Goal: Information Seeking & Learning: Stay updated

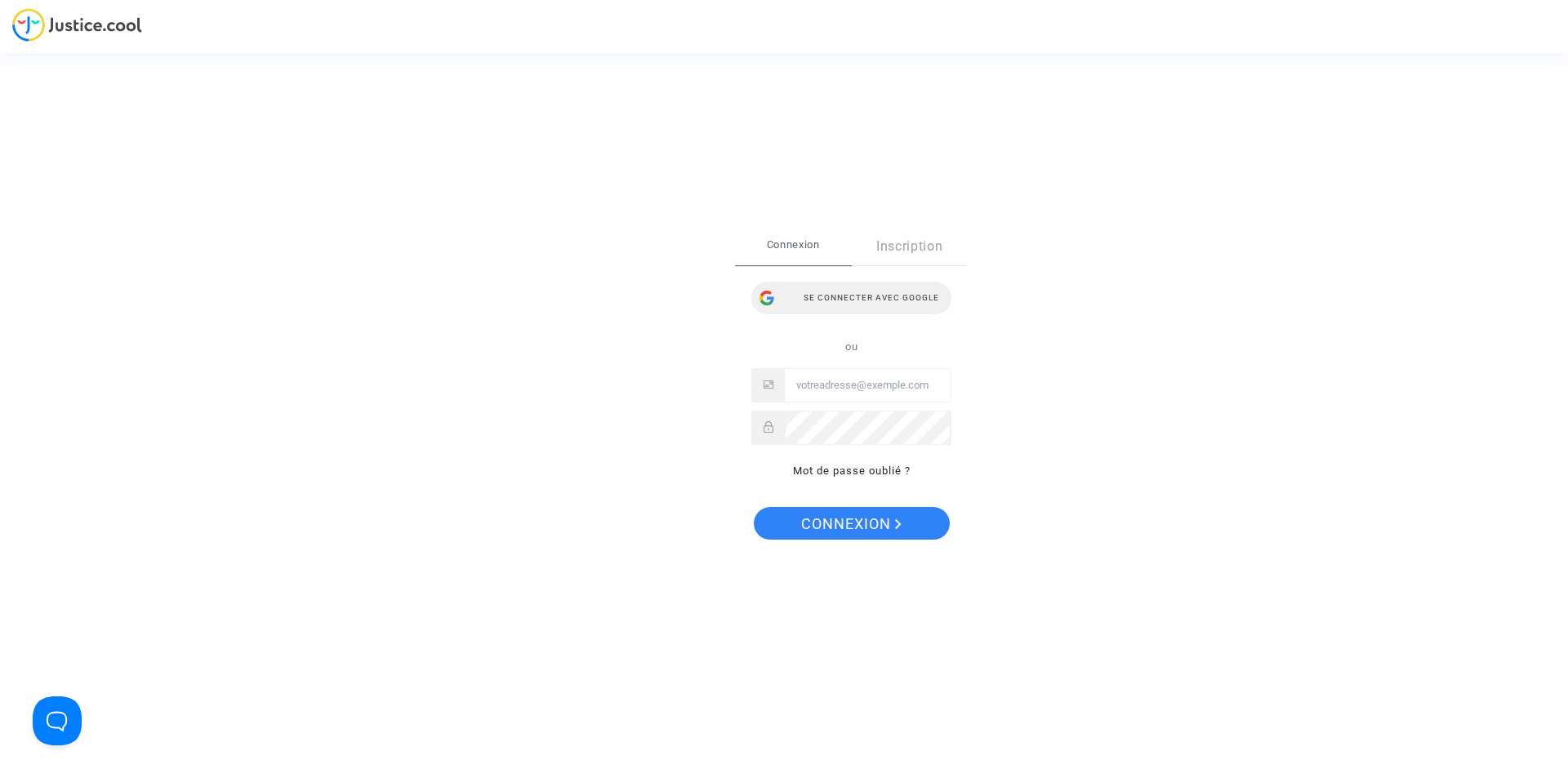
click at [828, 298] on div "Se connecter avec Google" at bounding box center [852, 299] width 200 height 33
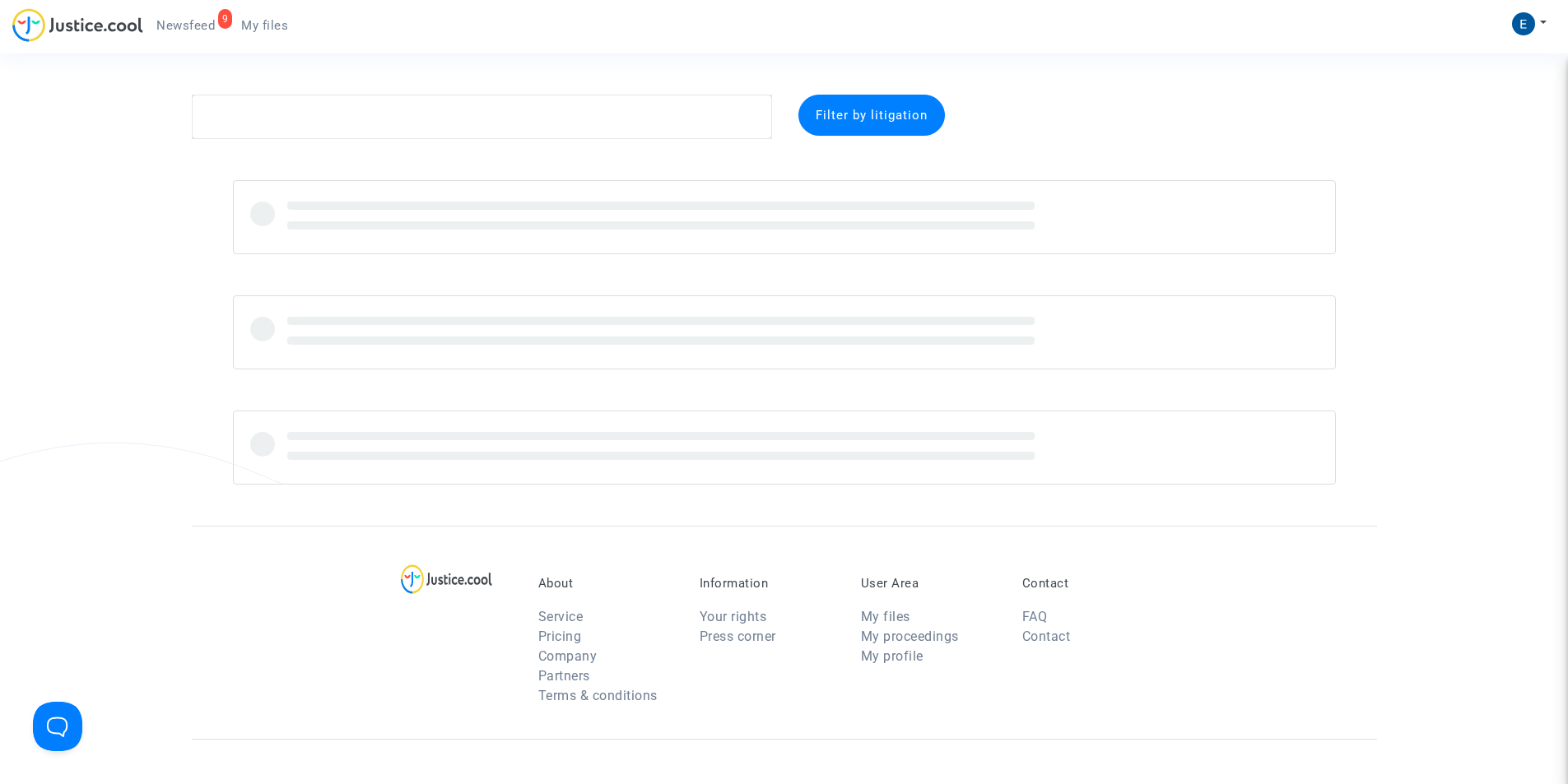
click at [177, 35] on link "9 Newsfeed" at bounding box center [186, 25] width 85 height 25
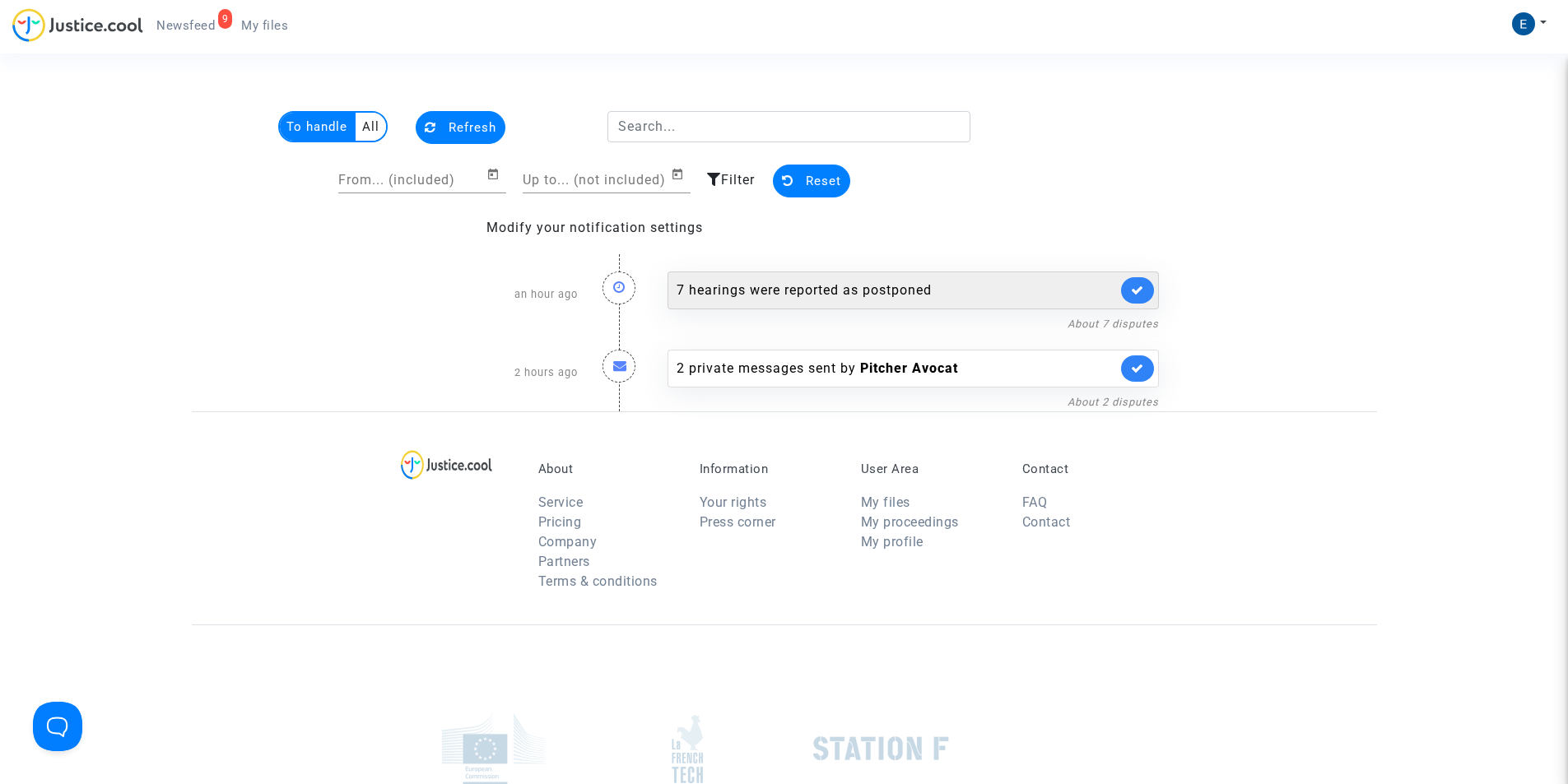
click at [988, 295] on div "7 hearings were reported as postponed" at bounding box center [897, 290] width 440 height 19
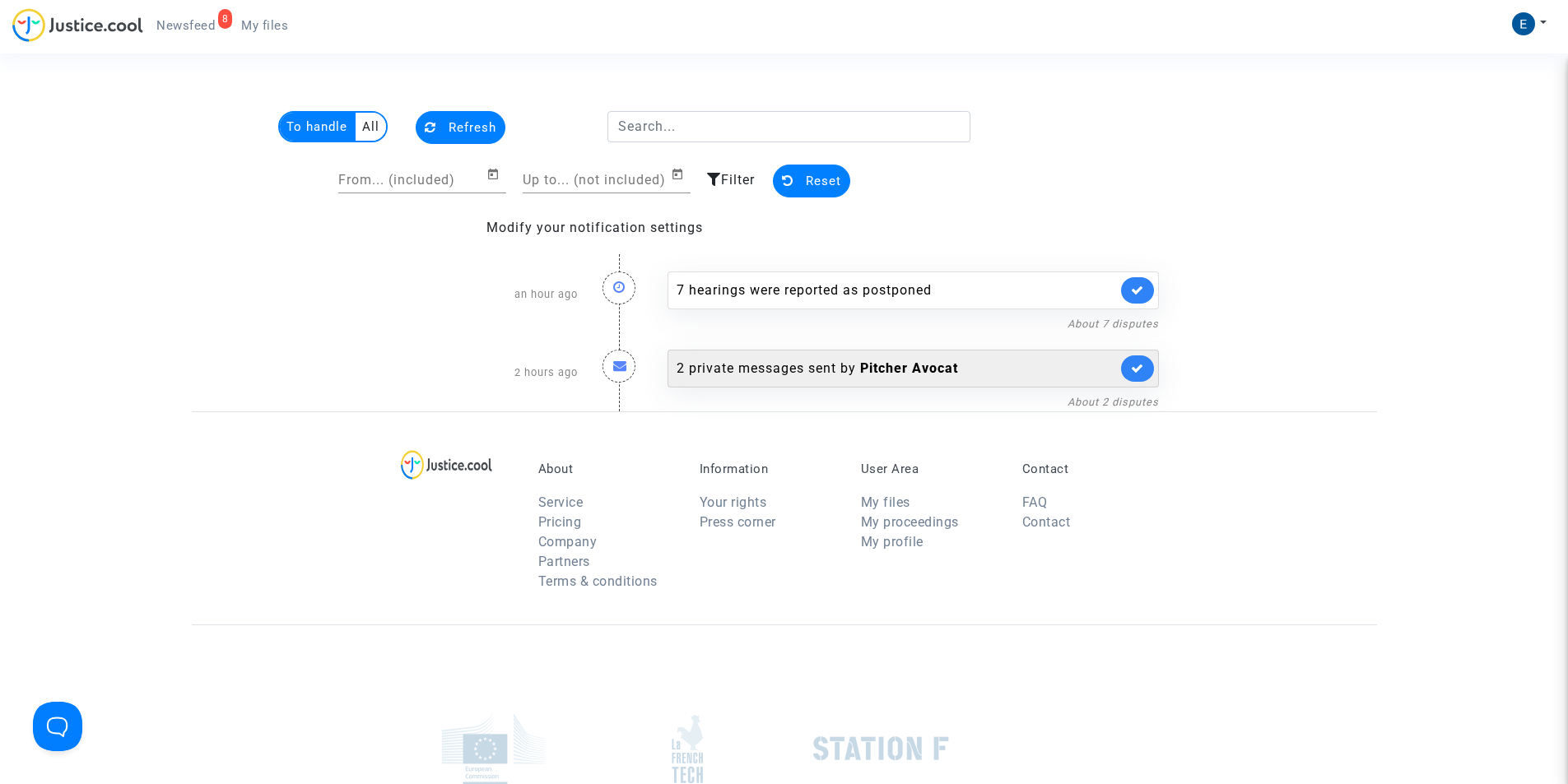
click at [892, 367] on b "Pitcher Avocat" at bounding box center [909, 367] width 98 height 16
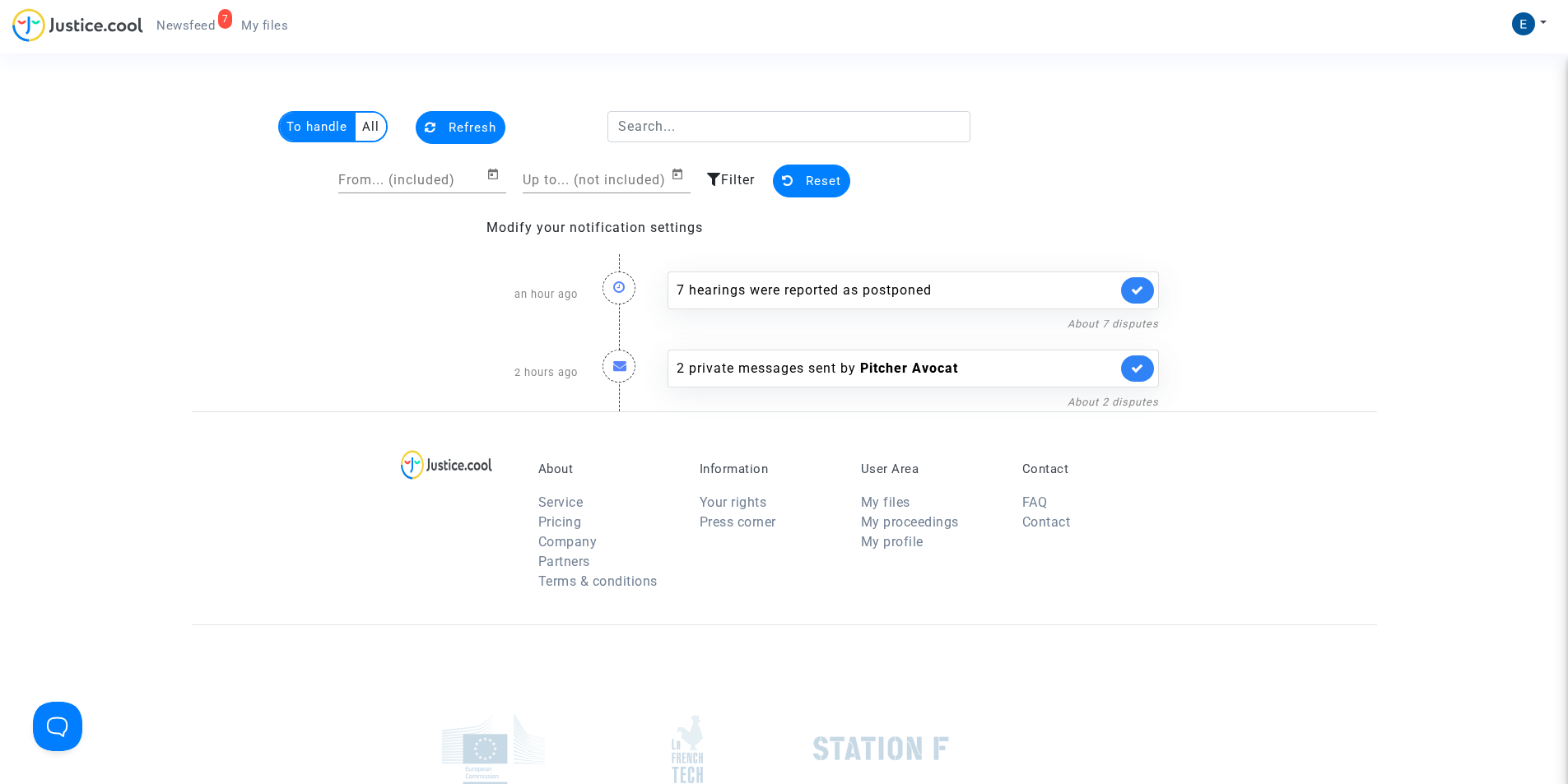
click at [103, 26] on img at bounding box center [77, 25] width 131 height 33
click at [274, 23] on span "My files" at bounding box center [264, 26] width 47 height 15
